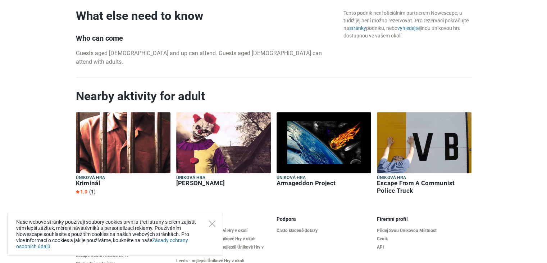
scroll to position [786, 0]
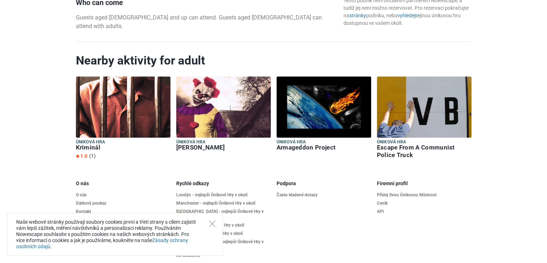
click at [210, 110] on img at bounding box center [223, 106] width 95 height 61
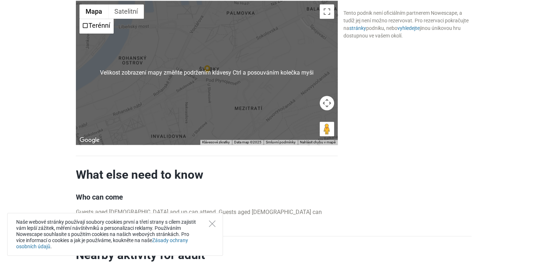
scroll to position [504, 0]
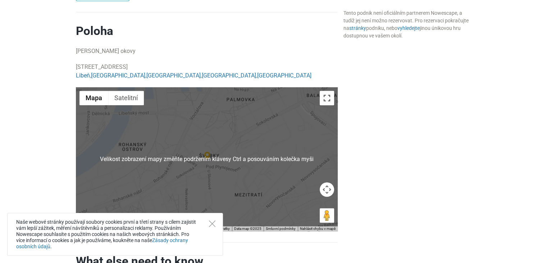
click at [322, 91] on button "Přepnout zobrazení na celou obrazovku" at bounding box center [327, 98] width 14 height 14
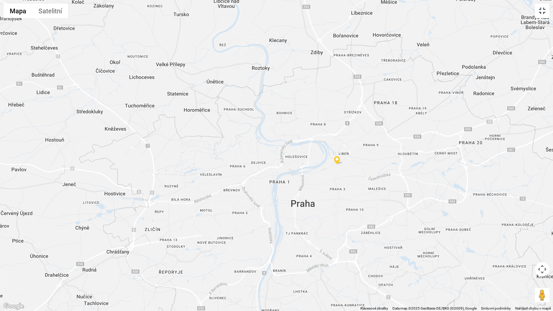
click at [538, 9] on button "Přepnout zobrazení na celou obrazovku" at bounding box center [542, 11] width 14 height 14
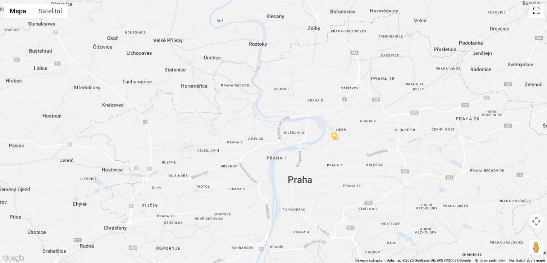
scroll to position [0, 0]
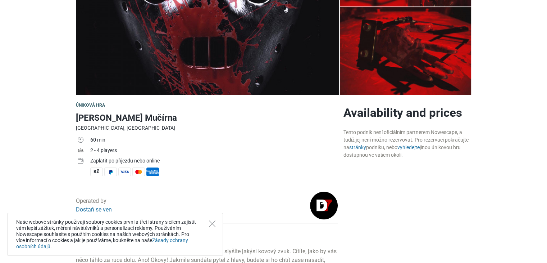
scroll to position [30, 0]
